Goal: Task Accomplishment & Management: Use online tool/utility

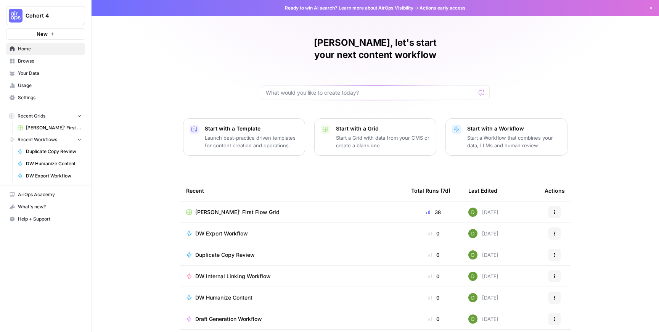
scroll to position [19, 0]
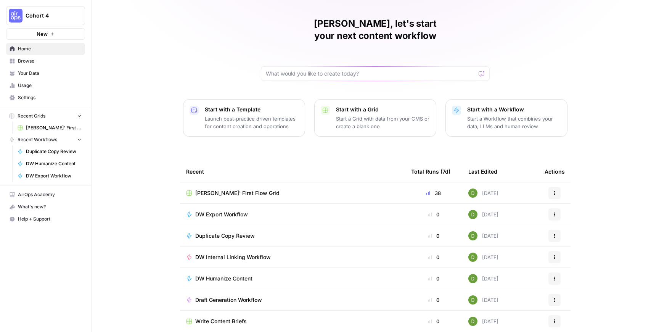
click at [294, 189] on div "[PERSON_NAME]' First Flow Grid" at bounding box center [292, 193] width 213 height 8
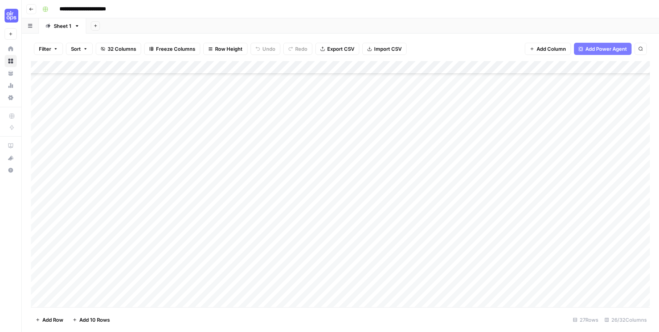
scroll to position [129, 0]
click at [98, 319] on span "Add 10 Rows" at bounding box center [94, 320] width 31 height 8
